Goal: Check status: Verify the current state of an ongoing process or item

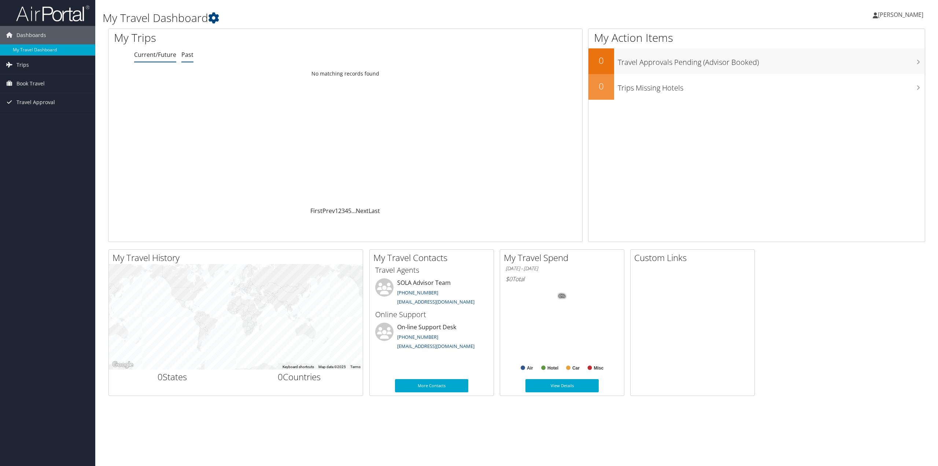
click at [188, 56] on link "Past" at bounding box center [187, 55] width 12 height 8
click at [896, 11] on span "[PERSON_NAME]" at bounding box center [900, 15] width 45 height 8
click at [887, 68] on link "View Travel Profile" at bounding box center [883, 65] width 82 height 12
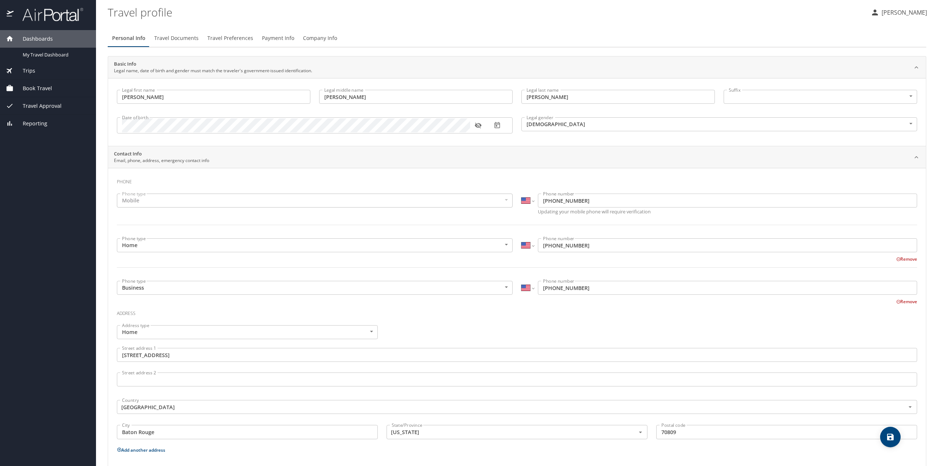
select select "US"
click at [229, 39] on span "Travel Preferences" at bounding box center [230, 38] width 46 height 9
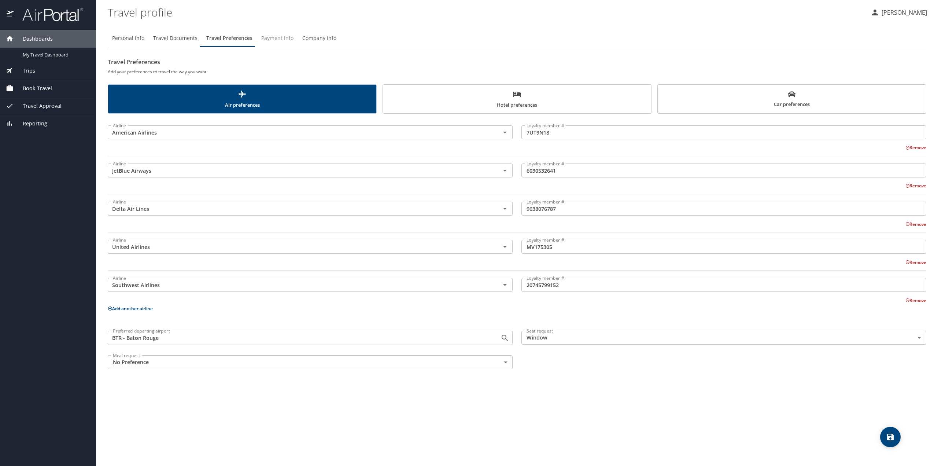
click at [276, 38] on span "Payment Info" at bounding box center [277, 38] width 32 height 9
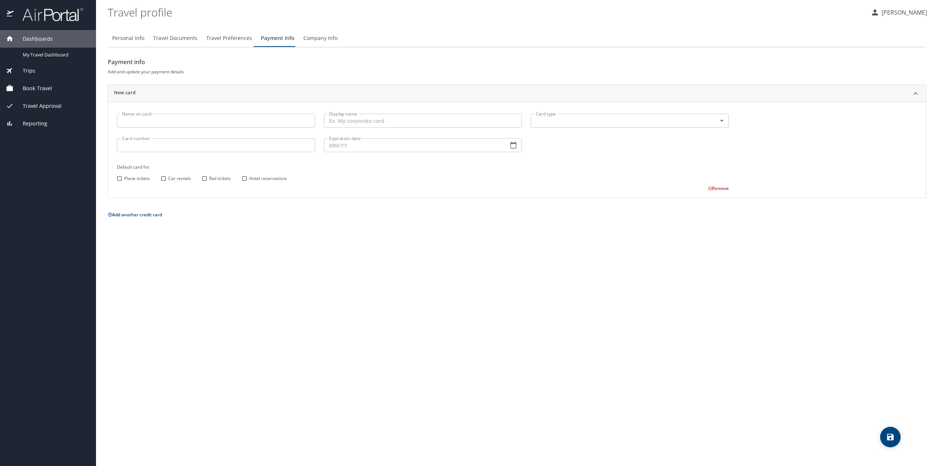
click at [314, 39] on span "Company Info" at bounding box center [320, 38] width 34 height 9
click at [292, 70] on div "THRIVE Agency Name *" at bounding box center [310, 63] width 405 height 14
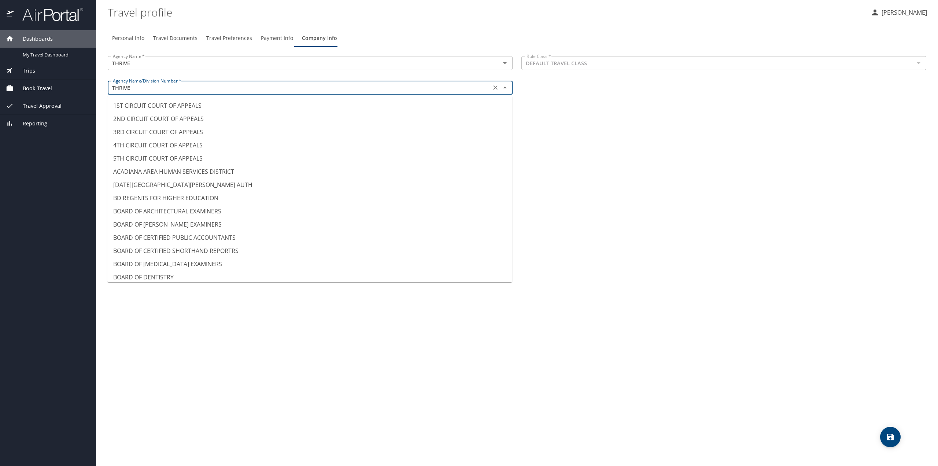
click at [320, 89] on input "THRIVE" at bounding box center [299, 88] width 379 height 10
click at [691, 144] on div "Personal Info Travel Documents Travel Preferences Payment Info Company Info Age…" at bounding box center [517, 244] width 819 height 442
click at [162, 89] on input "LEGISLATIVE FISCAL OFFICE" at bounding box center [299, 88] width 379 height 10
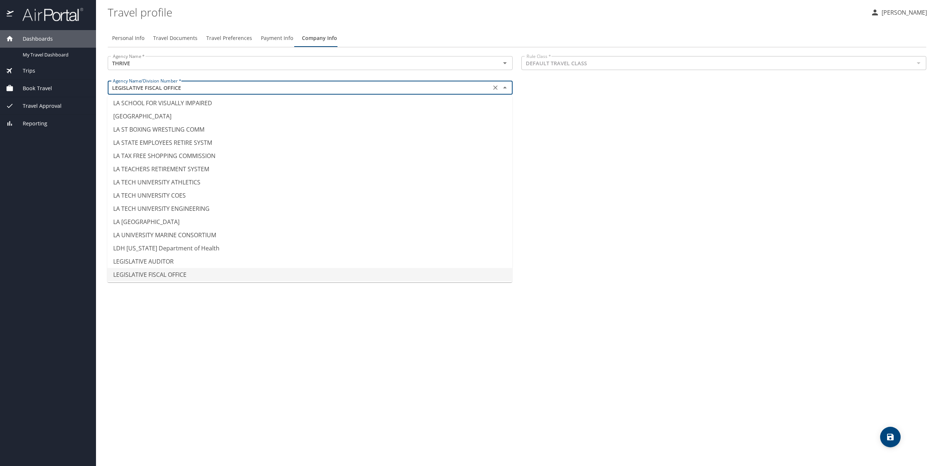
type input "LA SCHOOL FOR VISUALLY IMPAIRED"
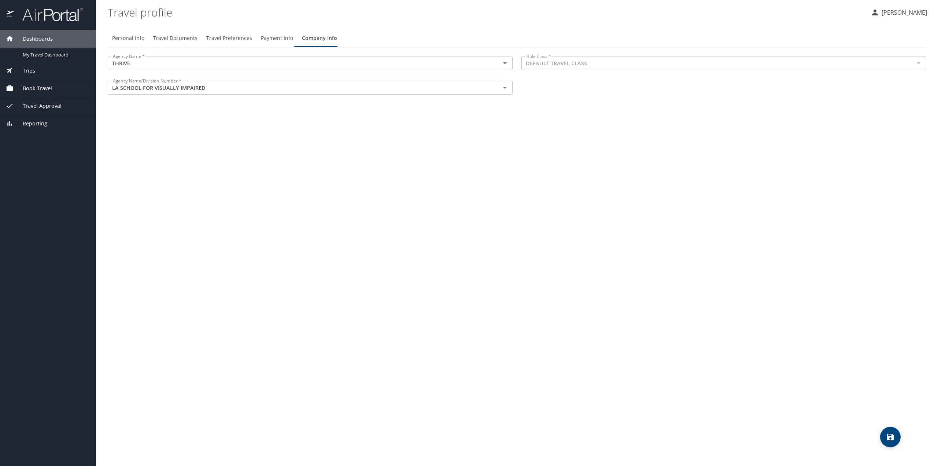
click at [622, 166] on div "Personal Info Travel Documents Travel Preferences Payment Info Company Info Age…" at bounding box center [517, 244] width 819 height 442
click at [285, 38] on span "Payment Info" at bounding box center [277, 38] width 32 height 9
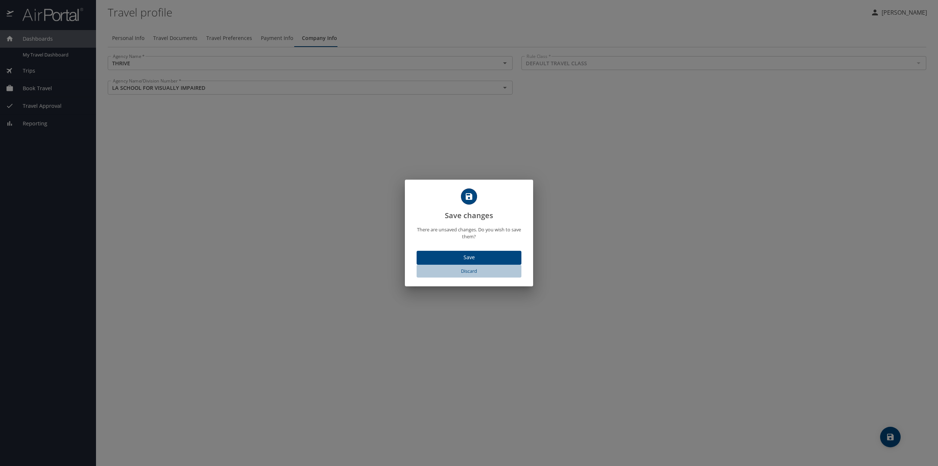
click at [465, 270] on span "Discard" at bounding box center [469, 271] width 99 height 8
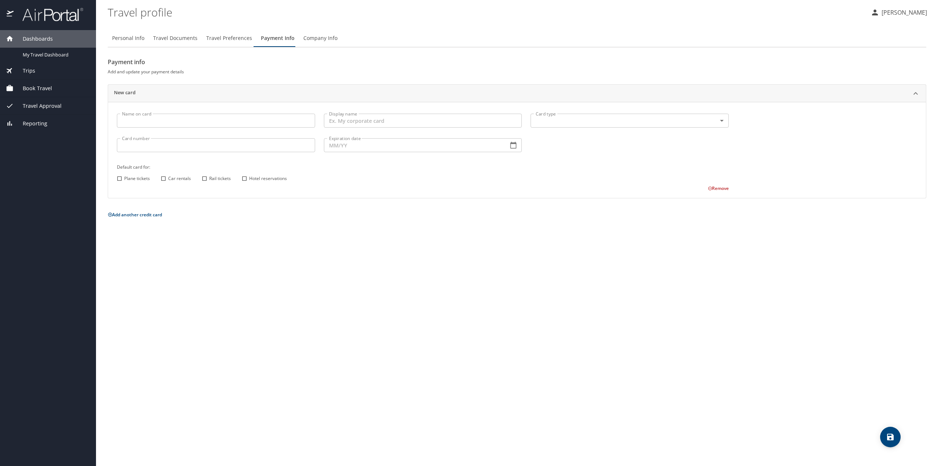
click at [314, 38] on span "Company Info" at bounding box center [320, 38] width 34 height 9
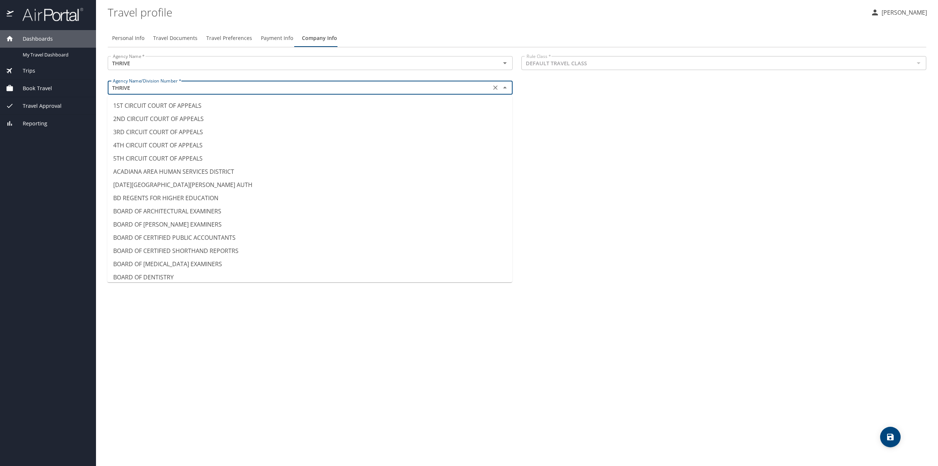
click at [300, 89] on input "THRIVE" at bounding box center [299, 88] width 379 height 10
click at [284, 39] on span "Payment Info" at bounding box center [277, 38] width 32 height 9
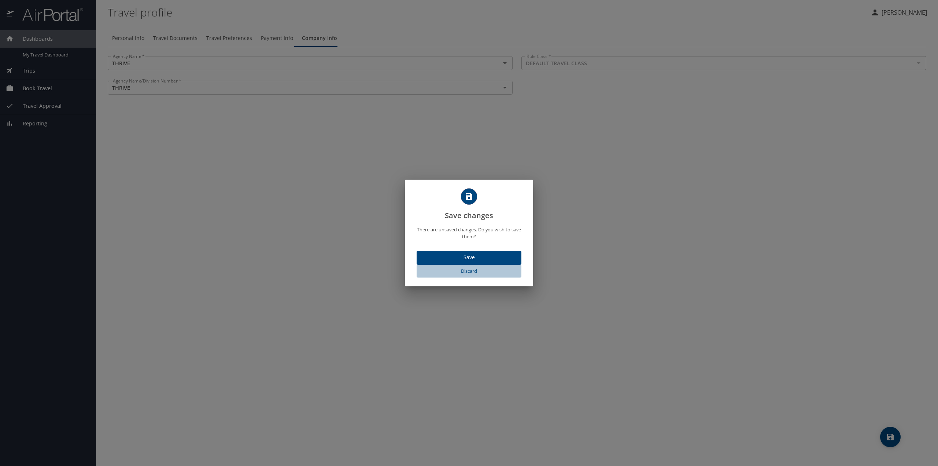
click at [470, 270] on span "Discard" at bounding box center [469, 271] width 99 height 8
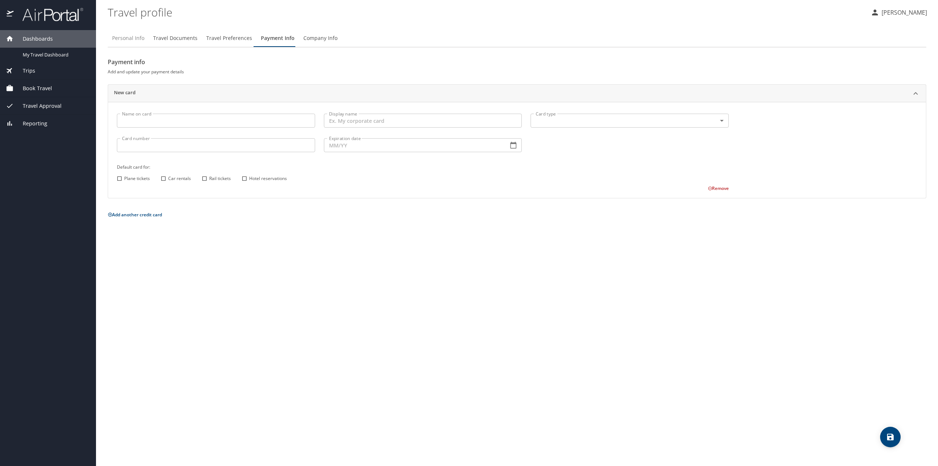
click at [127, 34] on span "Personal Info" at bounding box center [128, 38] width 32 height 9
select select "US"
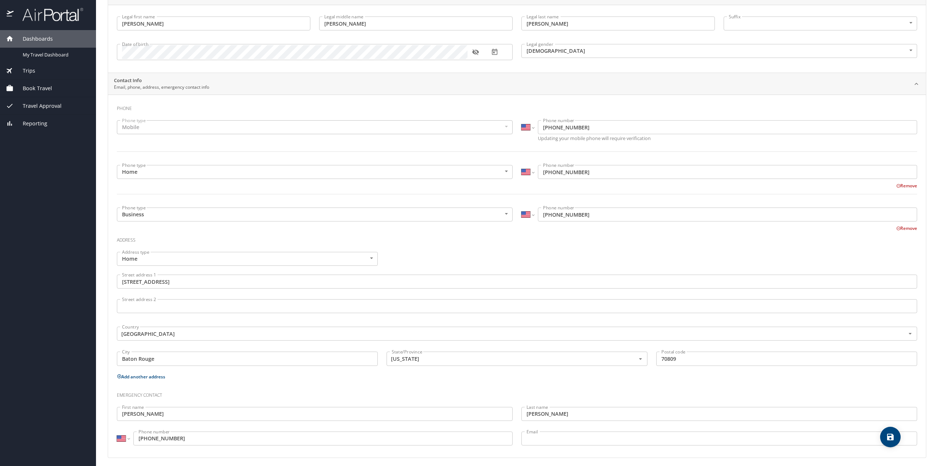
scroll to position [76, 0]
click at [41, 55] on span "My Travel Dashboard" at bounding box center [55, 54] width 65 height 7
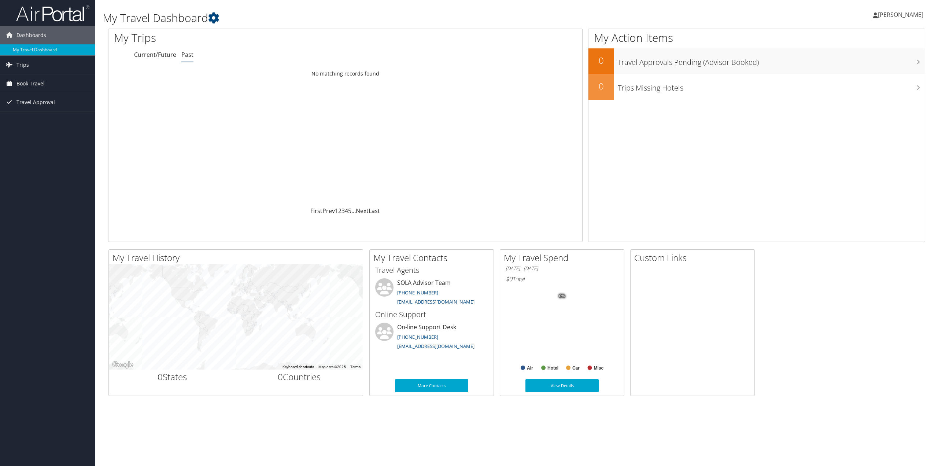
click at [34, 85] on span "Book Travel" at bounding box center [30, 83] width 28 height 18
click at [45, 97] on link "Approval Request (Beta)" at bounding box center [47, 98] width 95 height 11
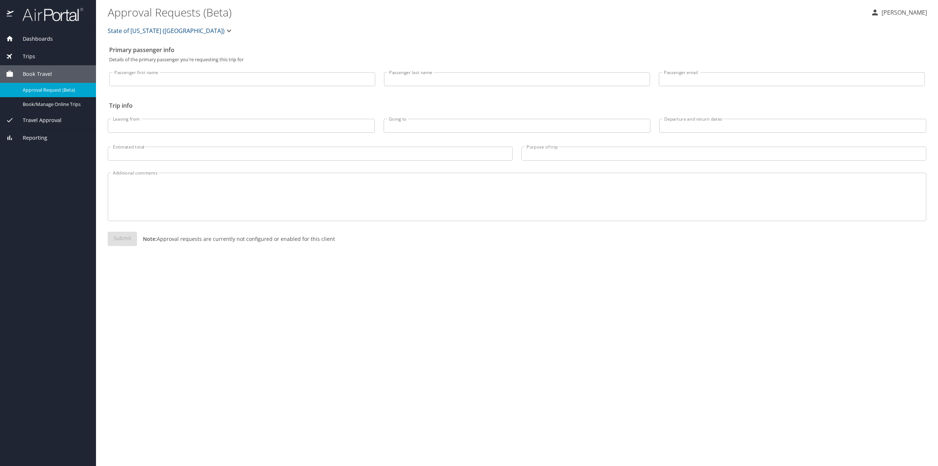
click at [169, 33] on span "State of Louisiana (SOLA)" at bounding box center [166, 31] width 117 height 10
click at [177, 31] on div at bounding box center [469, 233] width 938 height 466
click at [50, 121] on span "Travel Approval" at bounding box center [38, 120] width 48 height 8
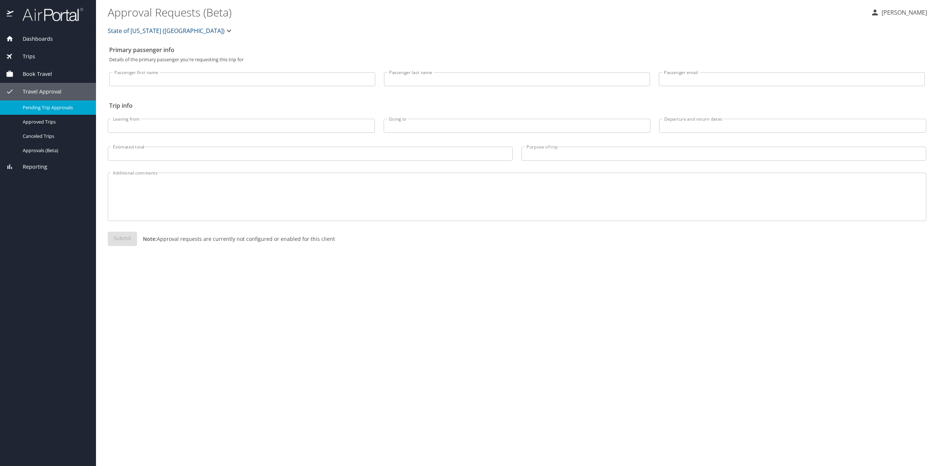
click at [56, 108] on span "Pending Trip Approvals" at bounding box center [55, 107] width 65 height 7
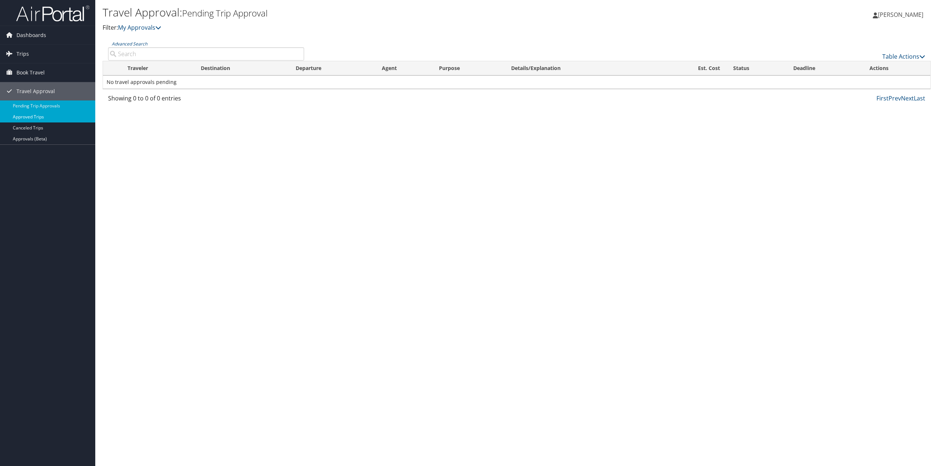
click at [37, 117] on link "Approved Trips" at bounding box center [47, 116] width 95 height 11
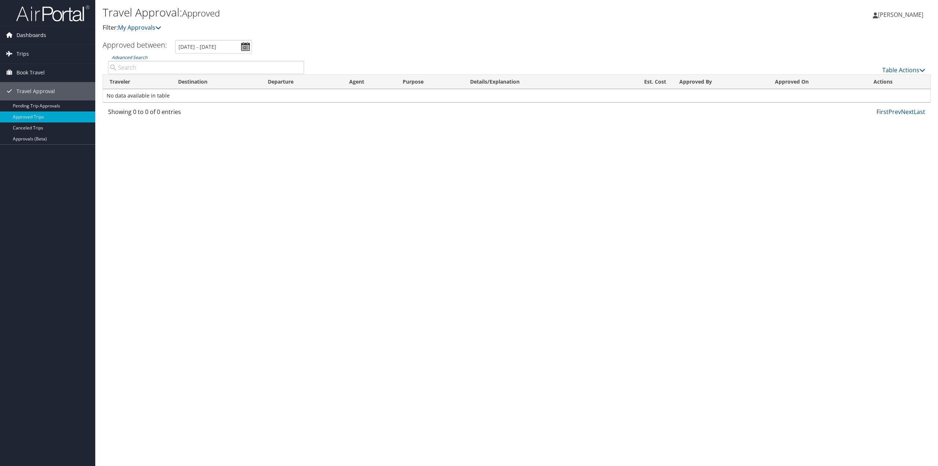
click at [39, 34] on span "Dashboards" at bounding box center [31, 35] width 30 height 18
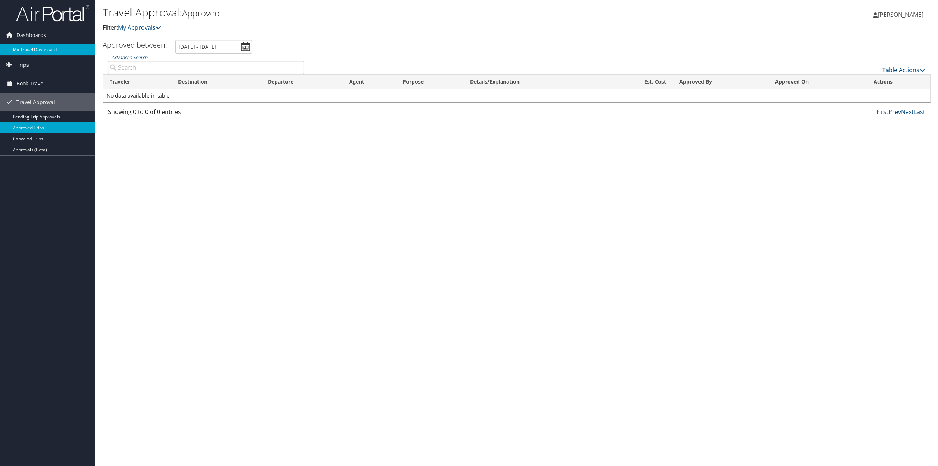
click at [43, 49] on link "My Travel Dashboard" at bounding box center [47, 49] width 95 height 11
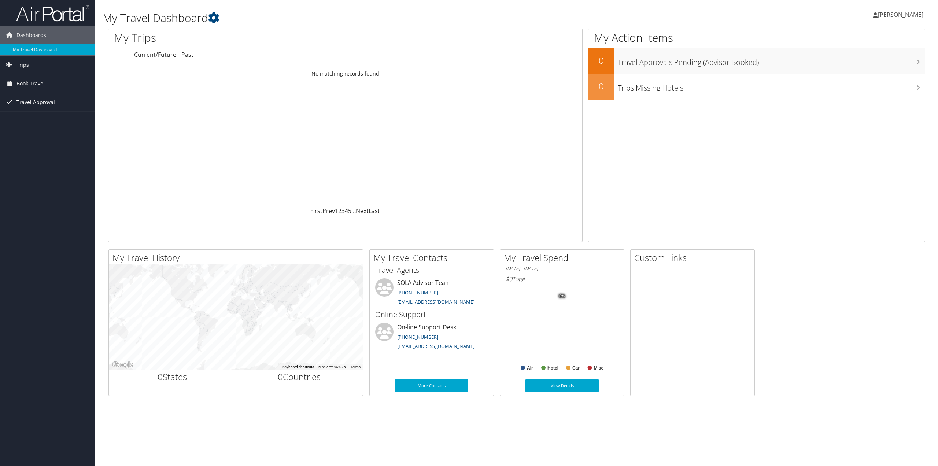
click at [34, 102] on span "Travel Approval" at bounding box center [35, 102] width 38 height 18
click at [41, 149] on link "Approvals (Beta)" at bounding box center [47, 149] width 95 height 11
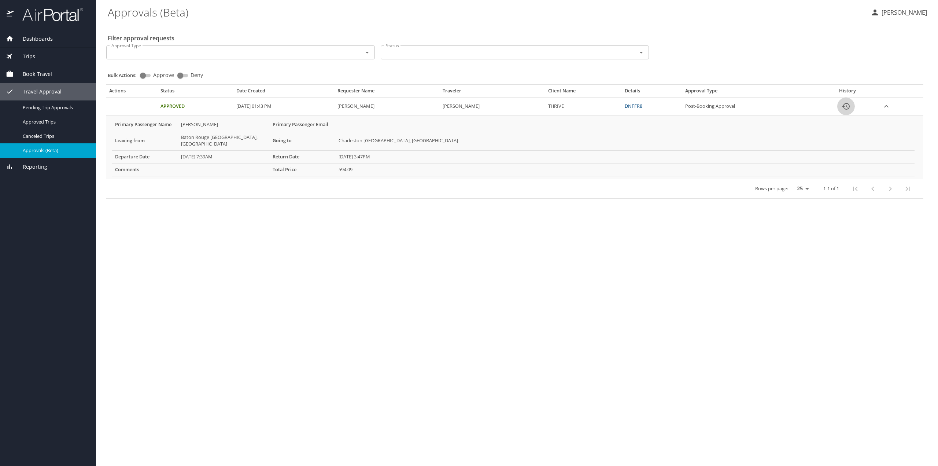
click at [850, 106] on icon "History" at bounding box center [846, 106] width 7 height 7
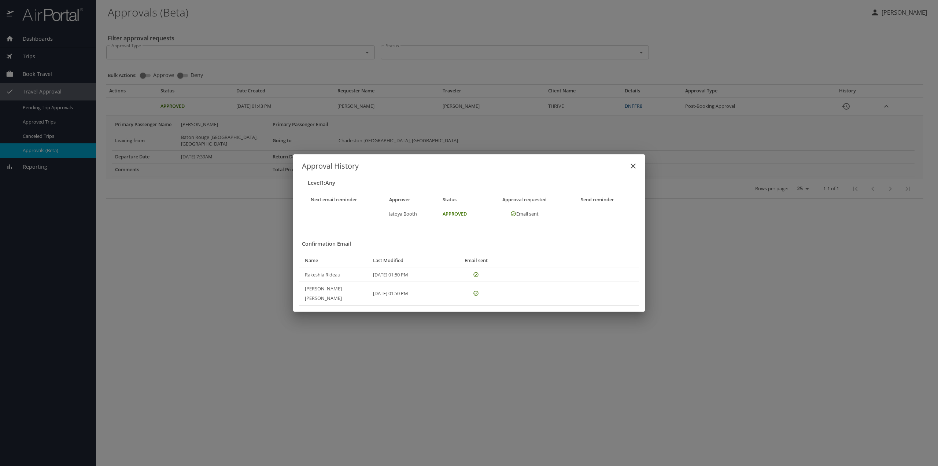
click at [637, 170] on icon "close" at bounding box center [633, 166] width 9 height 9
